Goal: Navigation & Orientation: Understand site structure

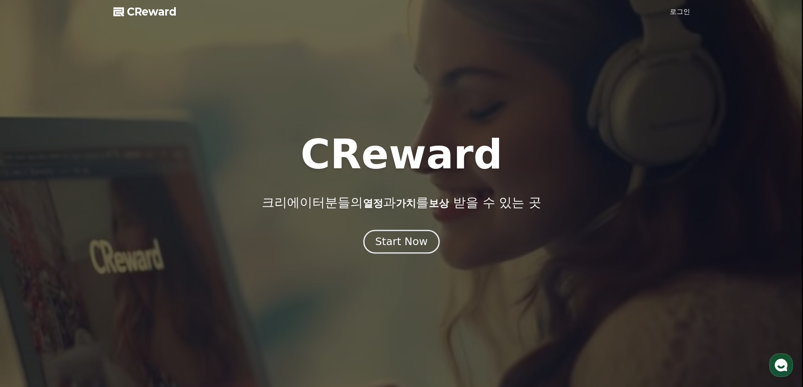
click at [384, 247] on div "Start Now" at bounding box center [401, 242] width 52 height 14
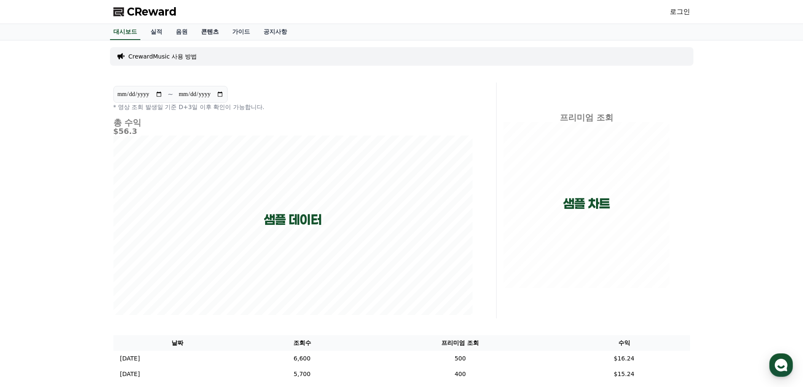
click at [210, 35] on link "콘텐츠" at bounding box center [209, 32] width 31 height 16
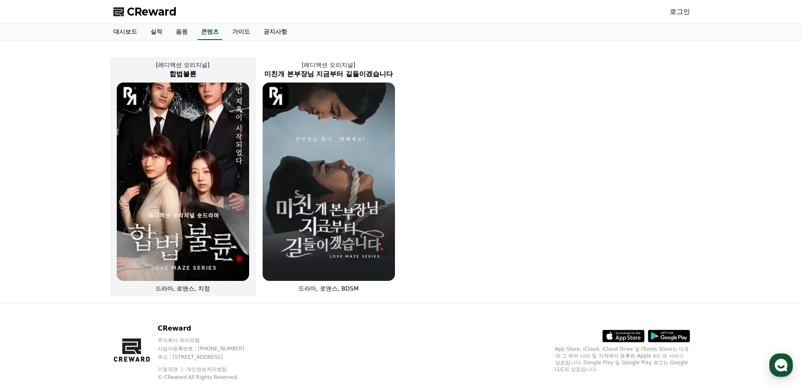
click at [167, 153] on img at bounding box center [183, 182] width 132 height 198
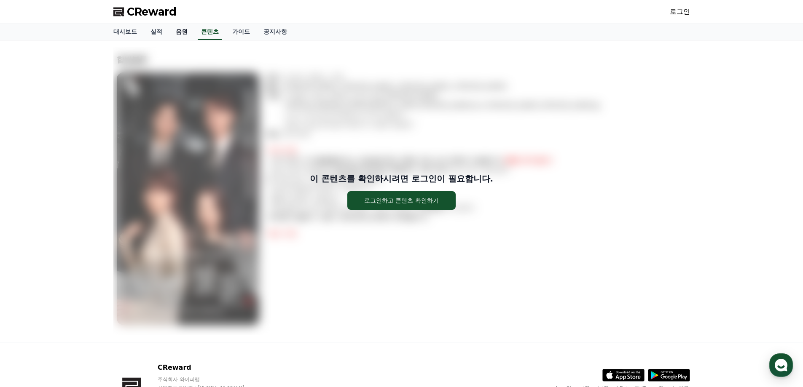
click at [186, 35] on link "음원" at bounding box center [181, 32] width 25 height 16
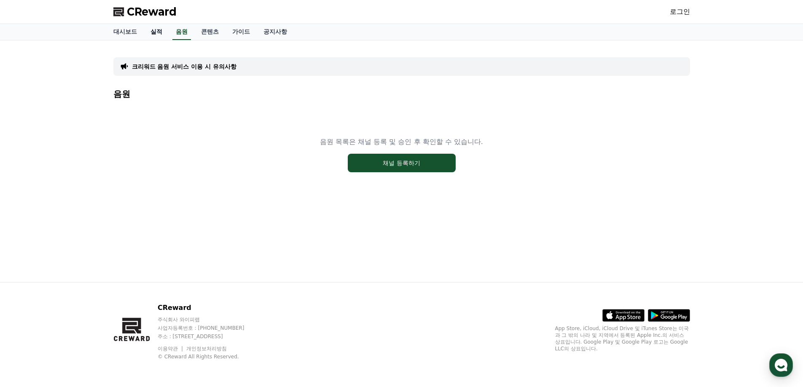
click at [160, 34] on link "실적" at bounding box center [156, 32] width 25 height 16
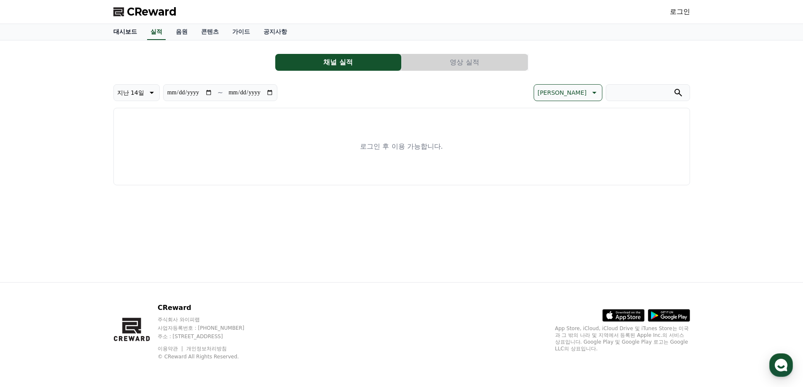
click at [130, 36] on link "대시보드" at bounding box center [125, 32] width 37 height 16
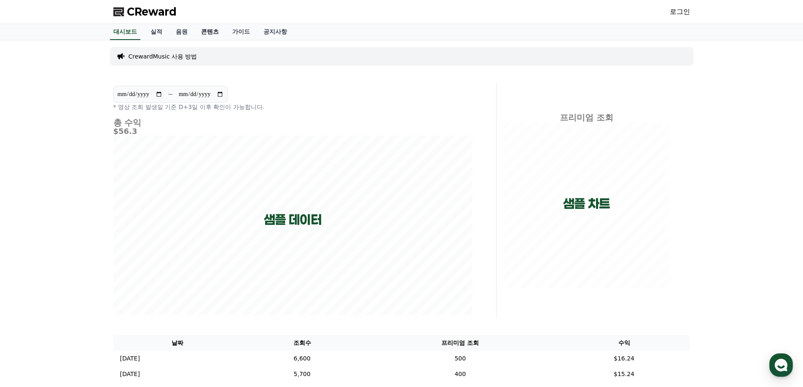
click at [201, 30] on link "콘텐츠" at bounding box center [209, 32] width 31 height 16
